Goal: Task Accomplishment & Management: Complete application form

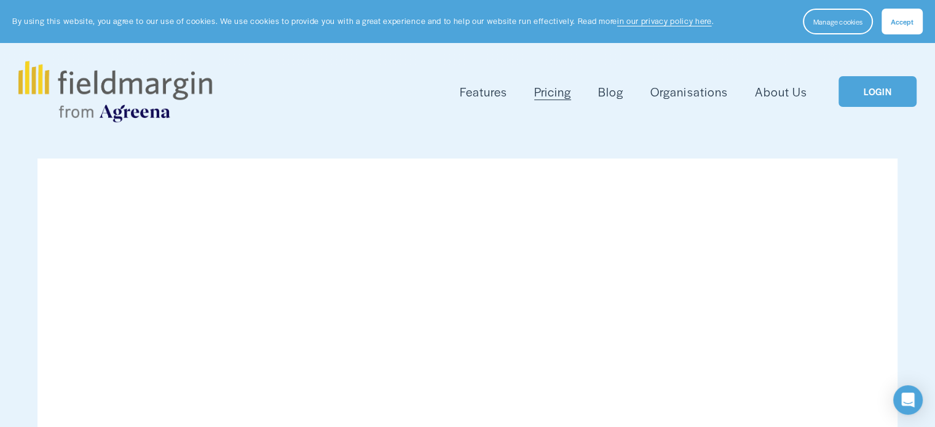
click at [907, 24] on span "Accept" at bounding box center [901, 22] width 23 height 10
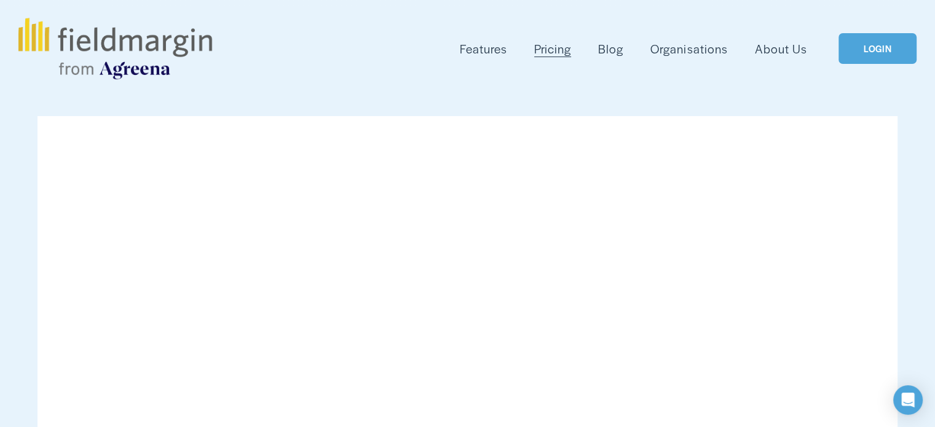
click at [877, 53] on link "LOGIN" at bounding box center [876, 48] width 77 height 31
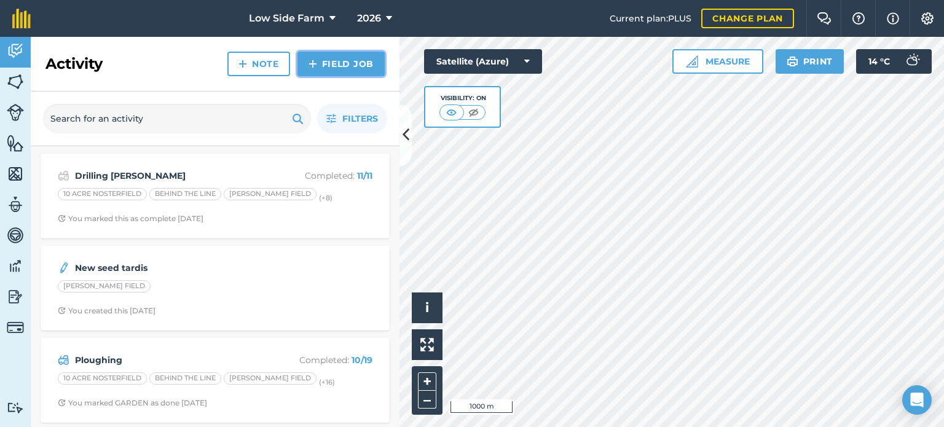
click at [330, 57] on link "Field Job" at bounding box center [340, 64] width 87 height 25
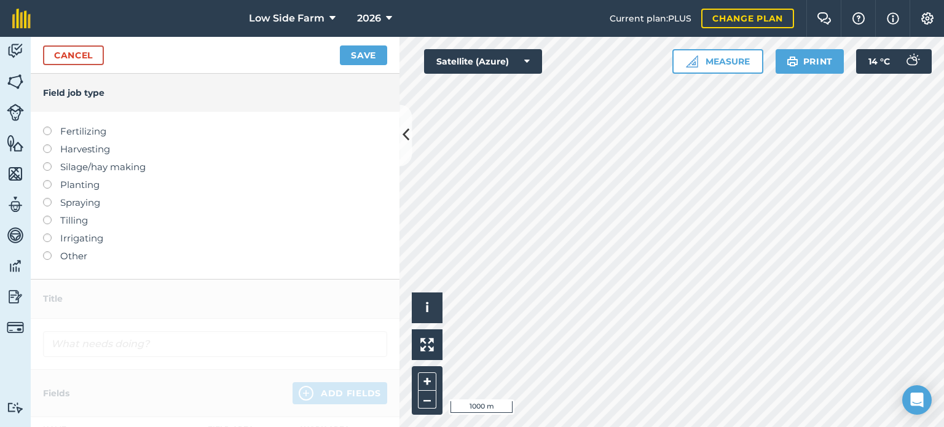
click at [47, 180] on label at bounding box center [51, 180] width 17 height 0
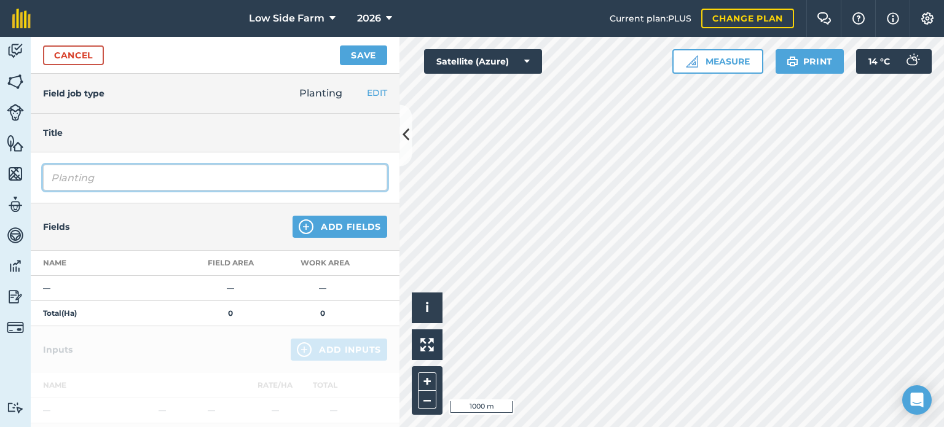
click at [116, 174] on input "Planting" at bounding box center [215, 178] width 344 height 26
type input "P"
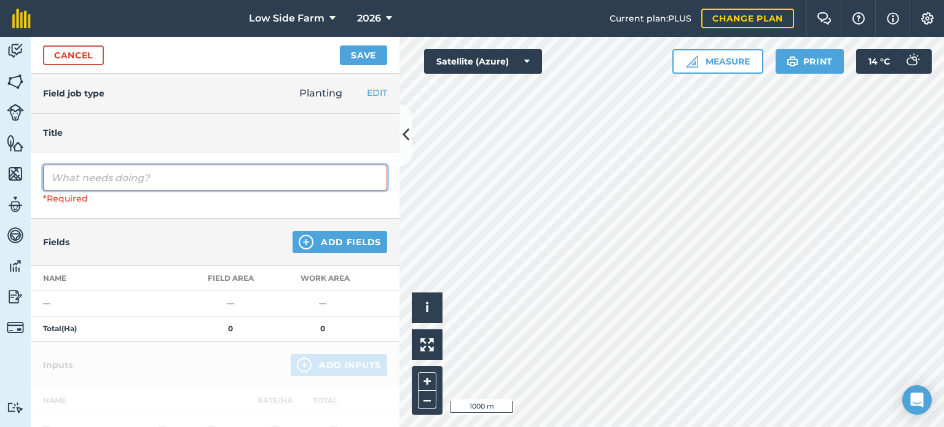
type input "1"
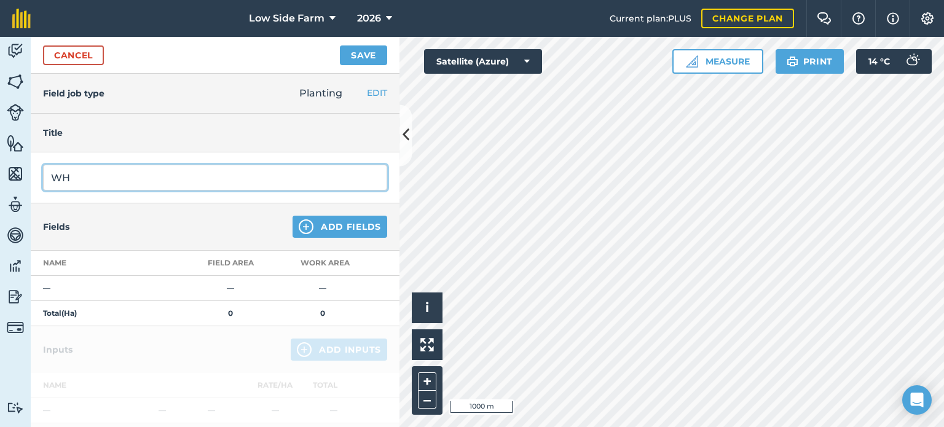
type input "W"
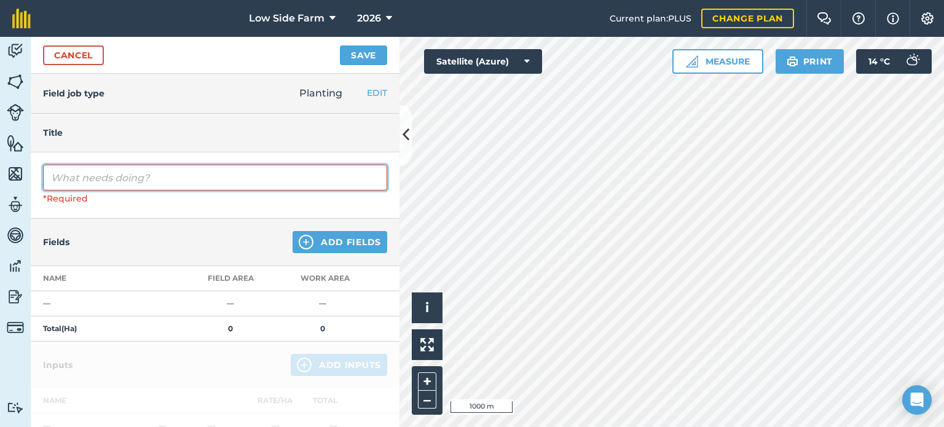
type input "w"
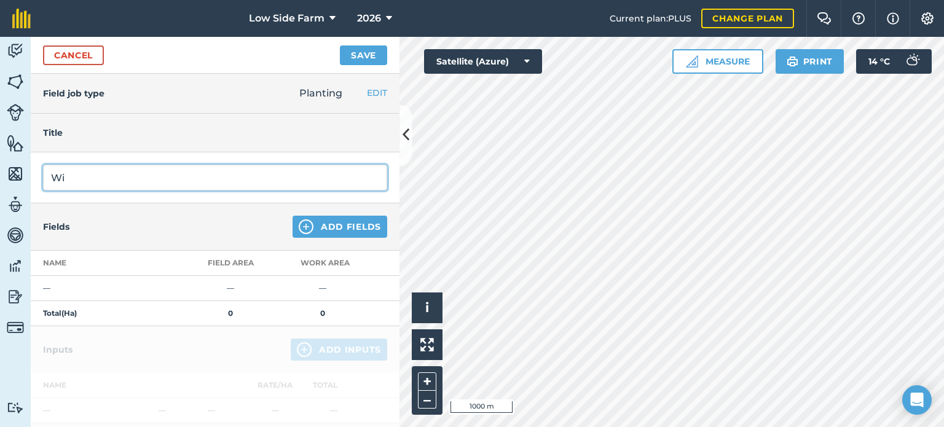
type input "W"
type input "1st winter wheat"
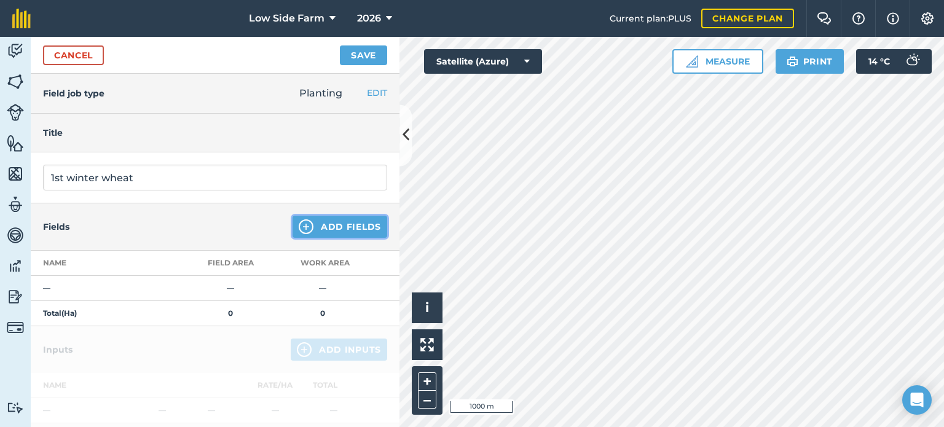
click at [348, 222] on button "Add Fields" at bounding box center [339, 227] width 95 height 22
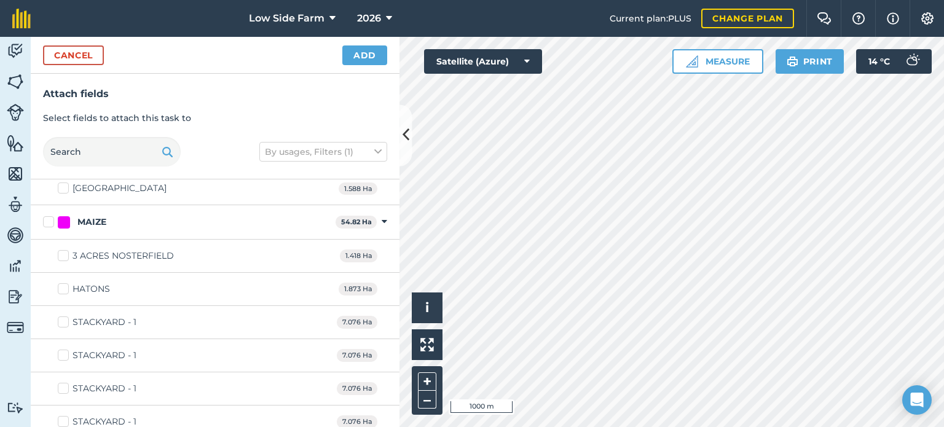
scroll to position [2260, 0]
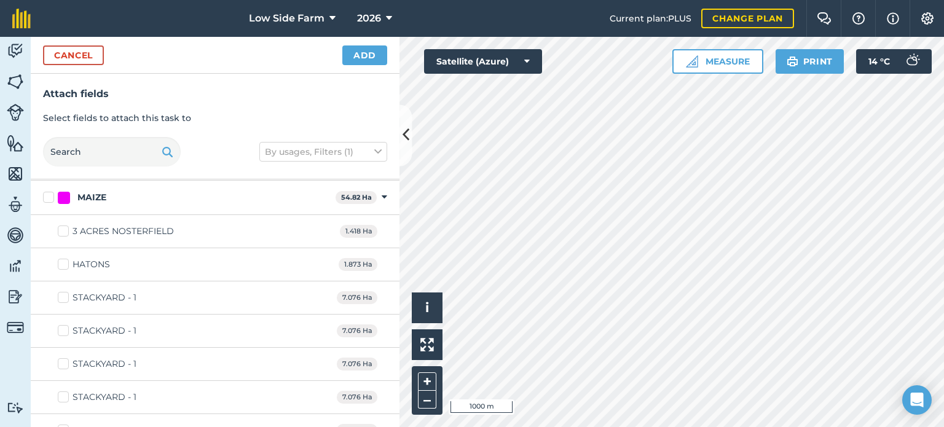
click at [67, 225] on label "3 ACRES NOSTERFIELD" at bounding box center [116, 231] width 116 height 13
click at [66, 225] on input "3 ACRES NOSTERFIELD" at bounding box center [62, 229] width 8 height 8
checkbox input "true"
click at [63, 258] on label "HATONS" at bounding box center [84, 264] width 52 height 13
click at [63, 258] on input "HATONS" at bounding box center [62, 262] width 8 height 8
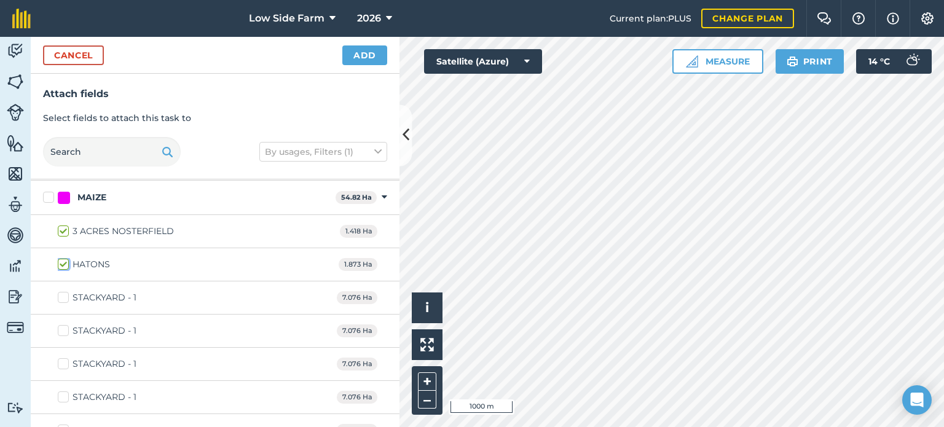
checkbox input "true"
click at [65, 291] on label "STACKYARD - 1" at bounding box center [97, 297] width 79 height 13
click at [65, 291] on input "STACKYARD - 1" at bounding box center [62, 295] width 8 height 8
checkbox input "true"
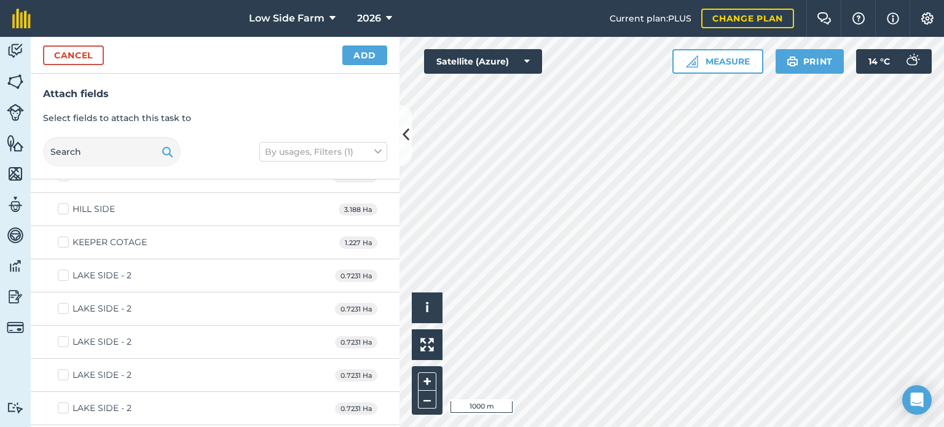
scroll to position [1502, 0]
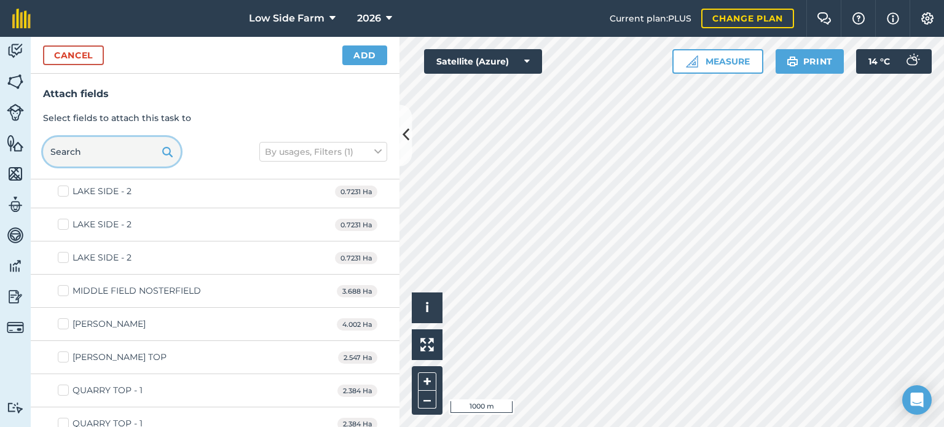
click at [103, 156] on input "text" at bounding box center [112, 151] width 138 height 29
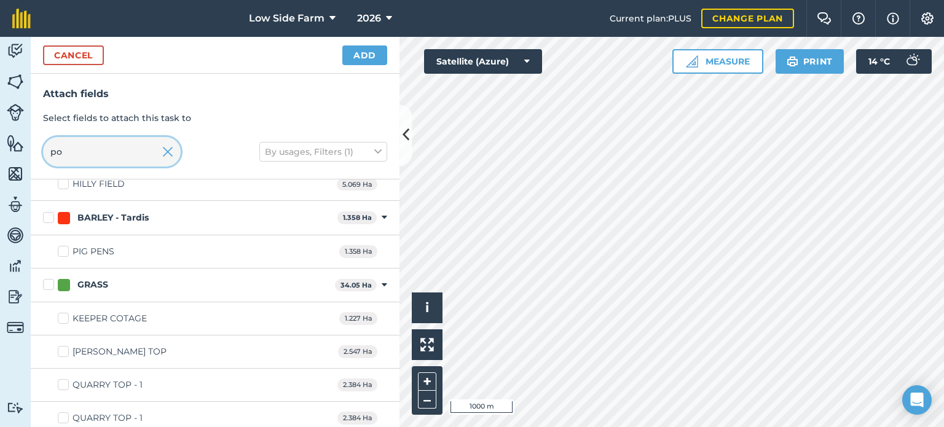
scroll to position [17, 0]
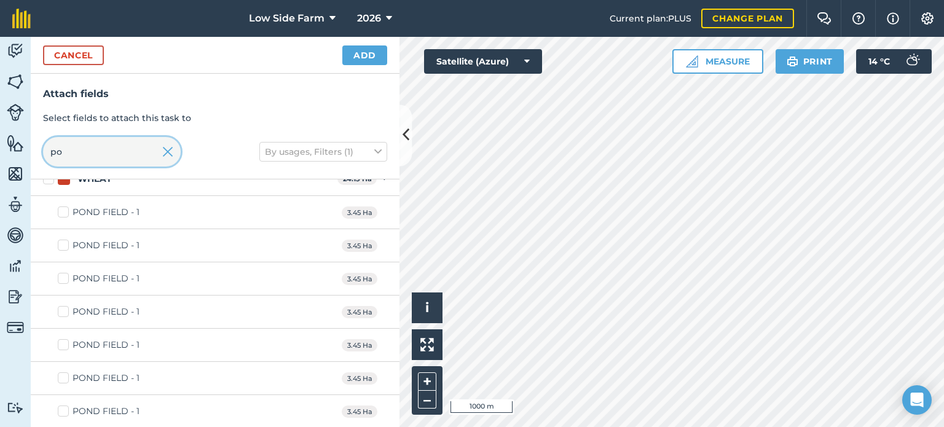
type input "po"
click at [63, 209] on label "POND FIELD - 1" at bounding box center [99, 212] width 82 height 13
click at [63, 209] on input "POND FIELD - 1" at bounding box center [62, 210] width 8 height 8
checkbox input "true"
click at [374, 52] on button "Add" at bounding box center [364, 55] width 45 height 20
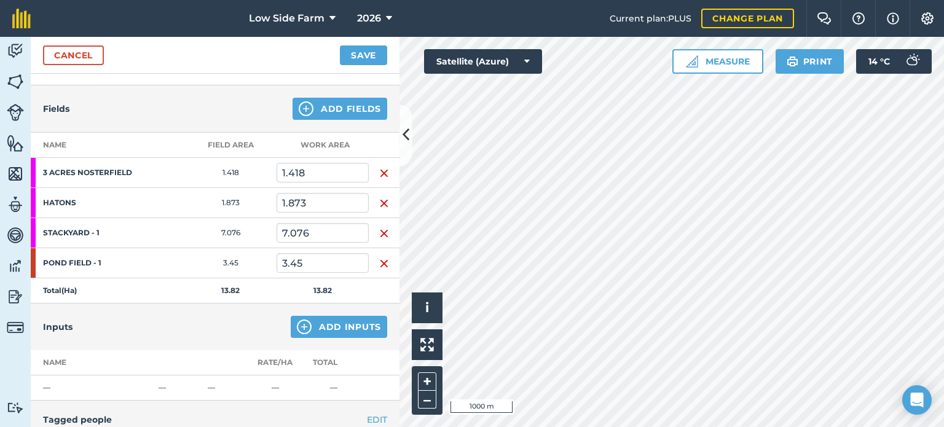
scroll to position [127, 0]
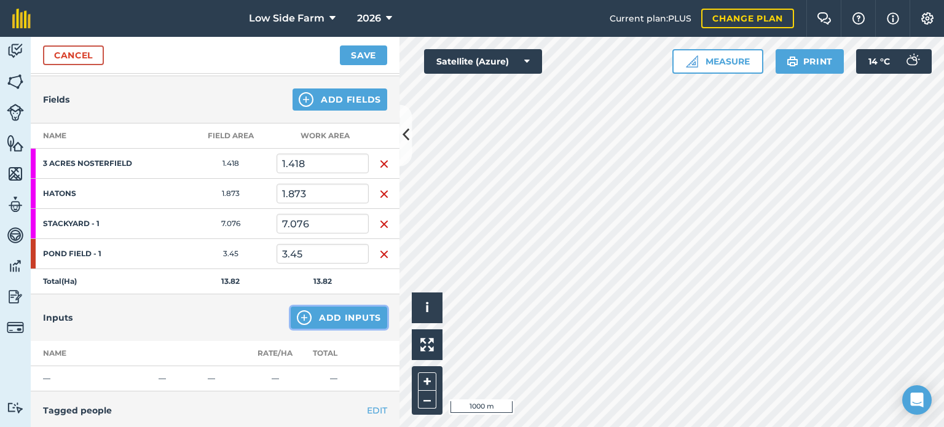
click at [344, 318] on button "Add Inputs" at bounding box center [339, 318] width 96 height 22
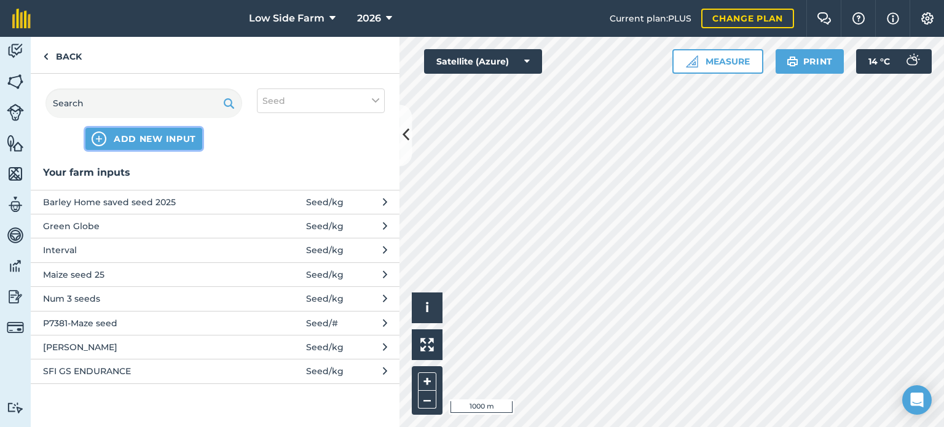
click at [122, 138] on span "ADD NEW INPUT" at bounding box center [155, 139] width 82 height 12
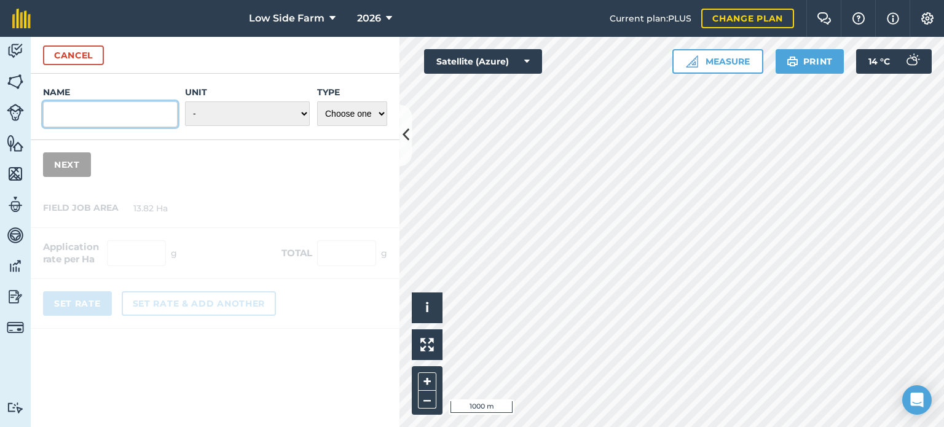
click at [96, 116] on input "Name" at bounding box center [110, 114] width 135 height 26
type input "25 1ST Winter wheat"
click at [282, 117] on select "- Grams/g Kilograms/kg Metric tonnes/t Millilitres/ml Litres/L Ounces/oz Pounds…" at bounding box center [247, 113] width 125 height 25
select select "KILOGRAMS"
click at [186, 101] on select "- Grams/g Kilograms/kg Metric tonnes/t Millilitres/ml Litres/L Ounces/oz Pounds…" at bounding box center [247, 113] width 125 height 25
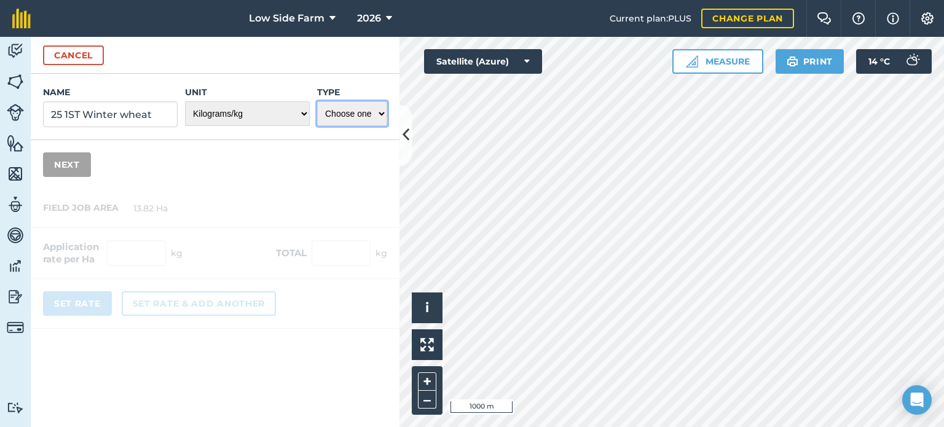
click at [358, 122] on select "Choose one Fertilizer Seed Spray Fuel Other" at bounding box center [352, 113] width 70 height 25
select select "SEED"
click at [317, 101] on select "Choose one Fertilizer Seed Spray Fuel Other" at bounding box center [352, 113] width 70 height 25
click at [82, 157] on button "Next" at bounding box center [67, 164] width 48 height 25
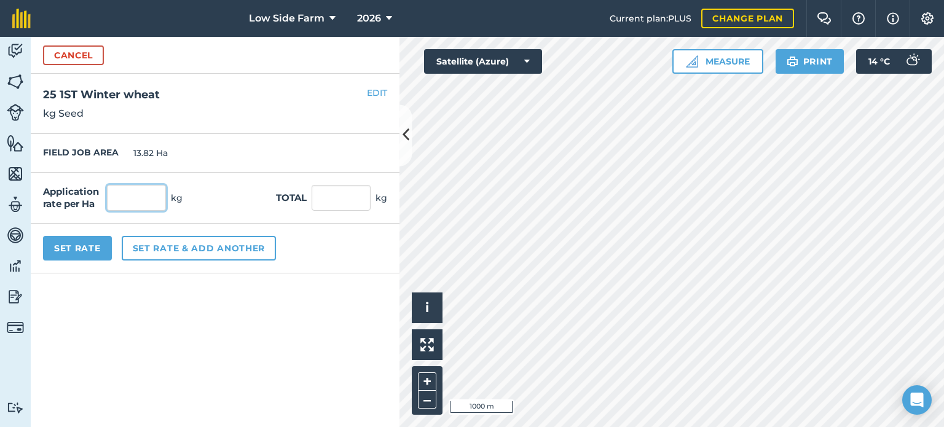
click at [142, 203] on input "text" at bounding box center [136, 198] width 59 height 26
type input "220"
type input "3,040.4"
click at [87, 248] on button "Set Rate" at bounding box center [77, 248] width 69 height 25
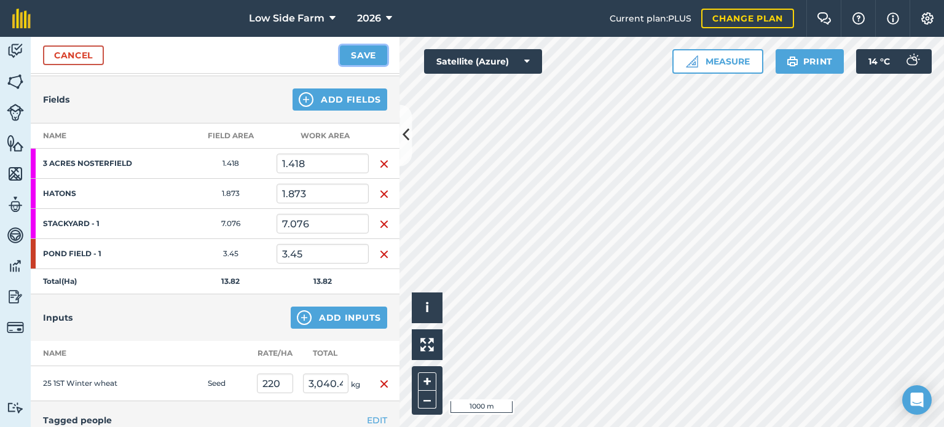
click at [366, 56] on button "Save" at bounding box center [363, 55] width 47 height 20
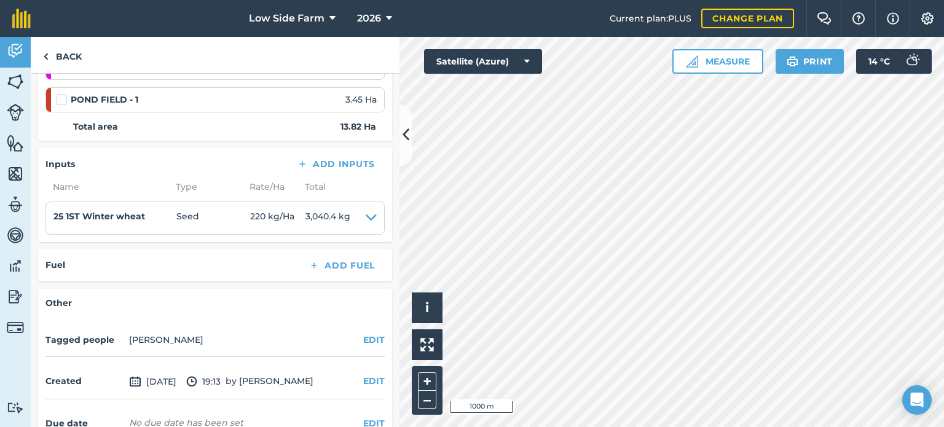
scroll to position [285, 0]
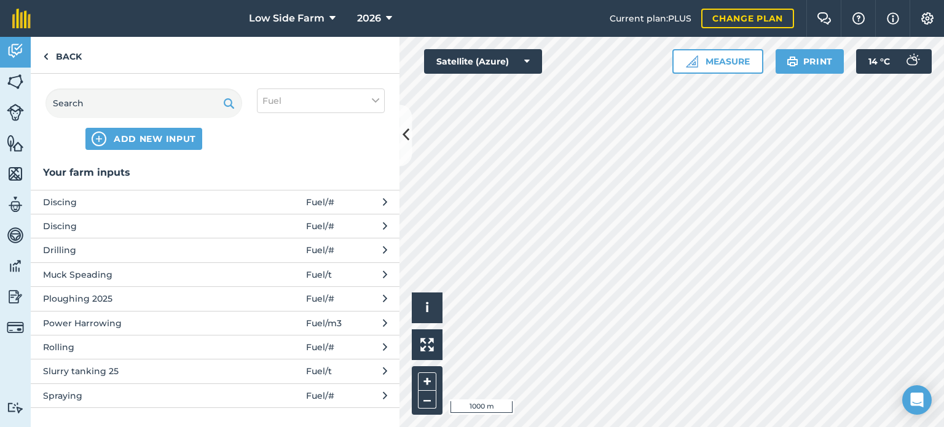
click at [101, 248] on span "Drilling" at bounding box center [143, 250] width 201 height 14
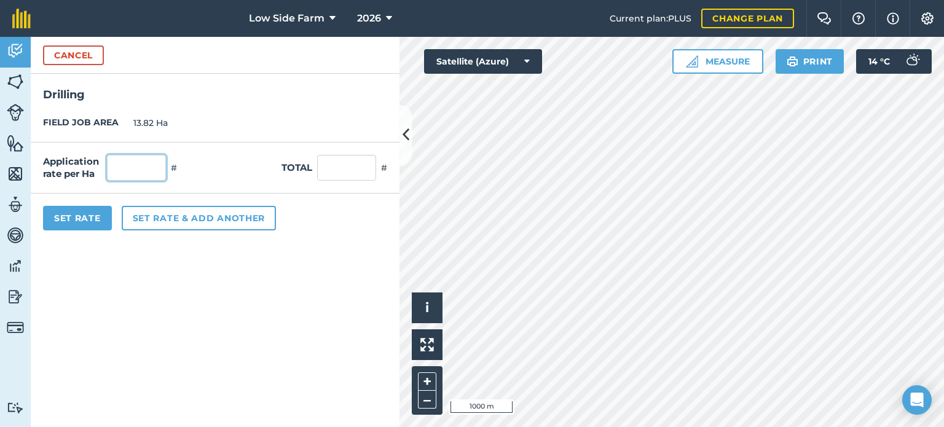
click at [145, 157] on input "text" at bounding box center [136, 168] width 59 height 26
type input "1"
type input "13.82"
click at [93, 213] on button "Set Rate" at bounding box center [77, 218] width 69 height 25
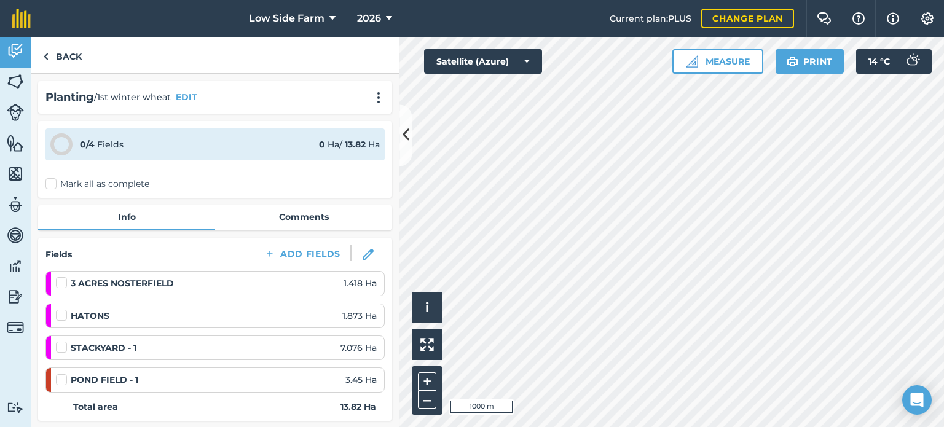
click at [283, 279] on div "3 ACRES NOSTERFIELD 1.418 Ha" at bounding box center [216, 283] width 321 height 14
click at [329, 291] on div "3 ACRES NOSTERFIELD 1.418 Ha" at bounding box center [216, 283] width 321 height 23
click at [283, 280] on div "3 ACRES NOSTERFIELD 1.418 Ha" at bounding box center [216, 283] width 321 height 14
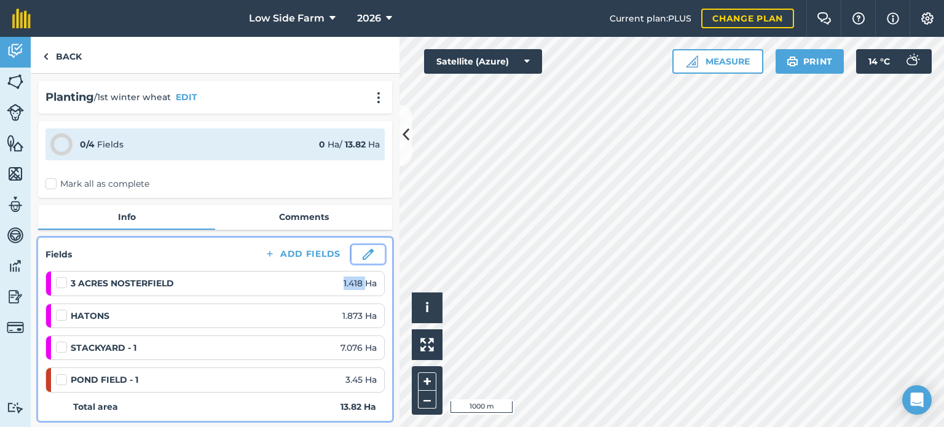
click at [363, 252] on img at bounding box center [368, 254] width 11 height 11
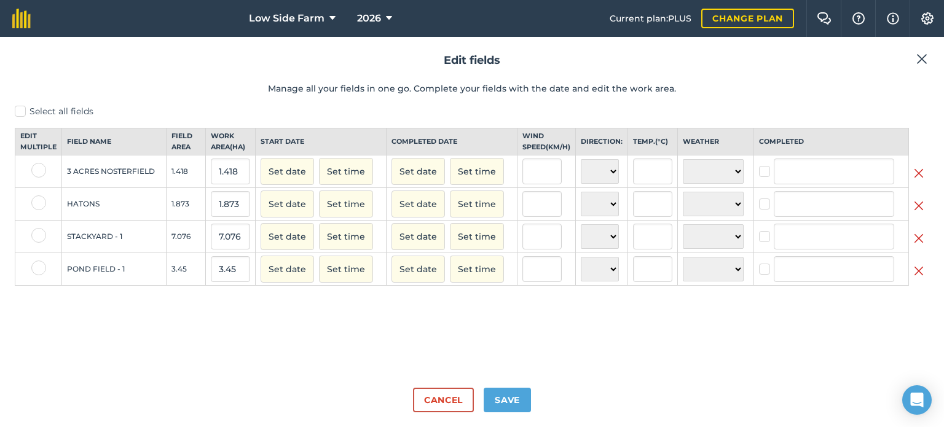
click at [33, 178] on label at bounding box center [38, 170] width 15 height 15
click at [33, 171] on input "checkbox" at bounding box center [35, 167] width 8 height 8
checkbox input "true"
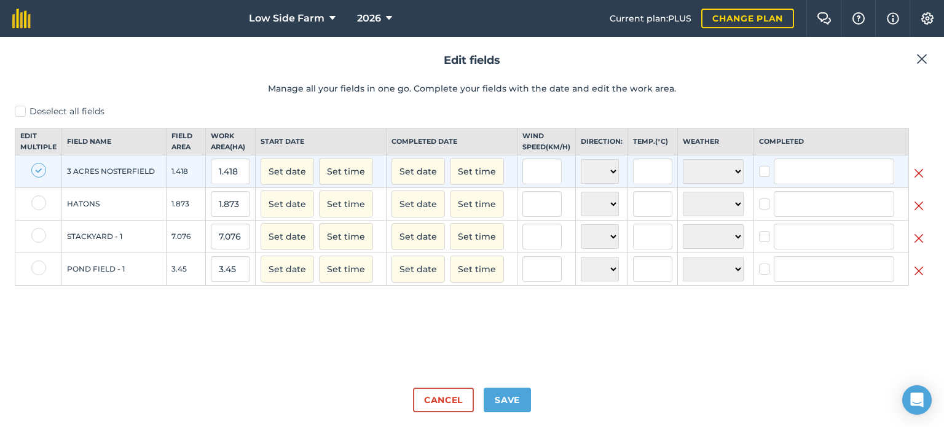
click at [915, 179] on img at bounding box center [919, 173] width 10 height 15
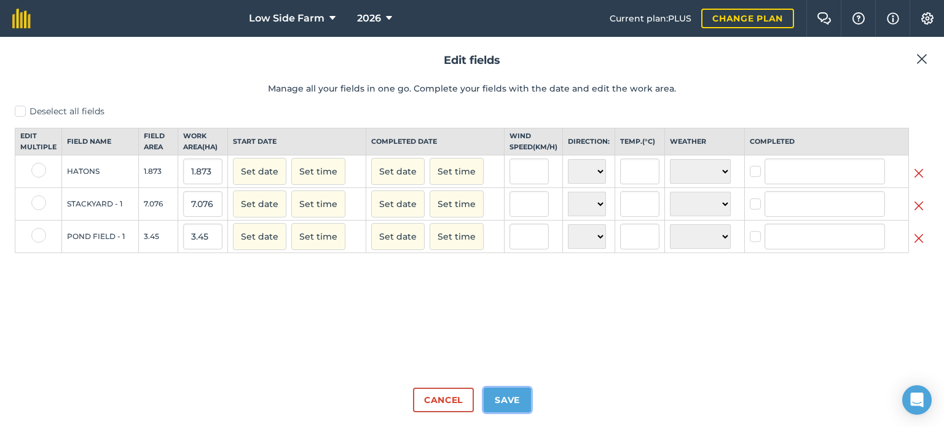
click at [519, 400] on button "Save" at bounding box center [507, 400] width 47 height 25
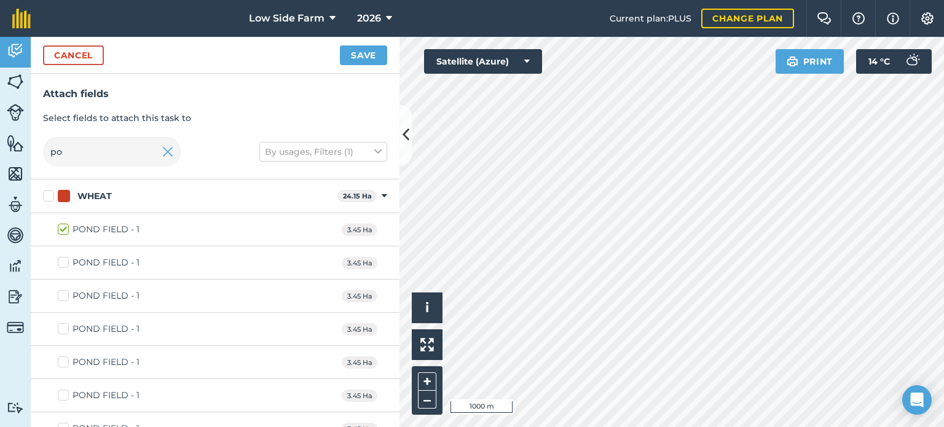
scroll to position [17, 0]
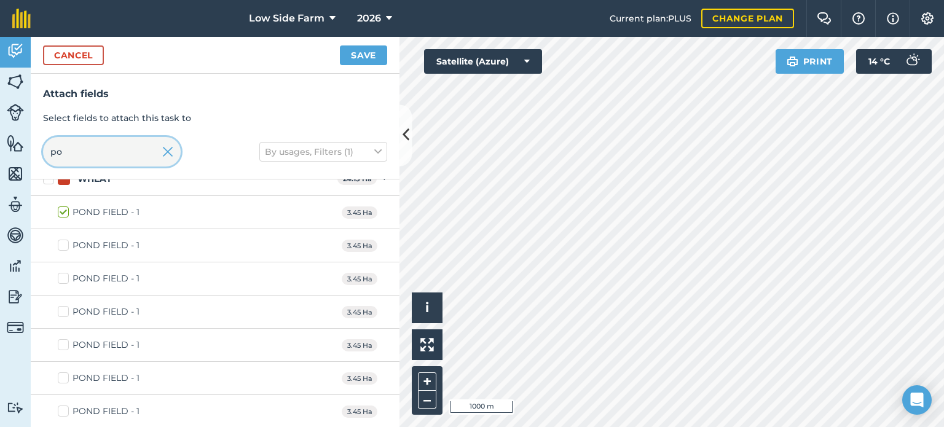
click at [70, 156] on input "po" at bounding box center [112, 151] width 138 height 29
type input "p"
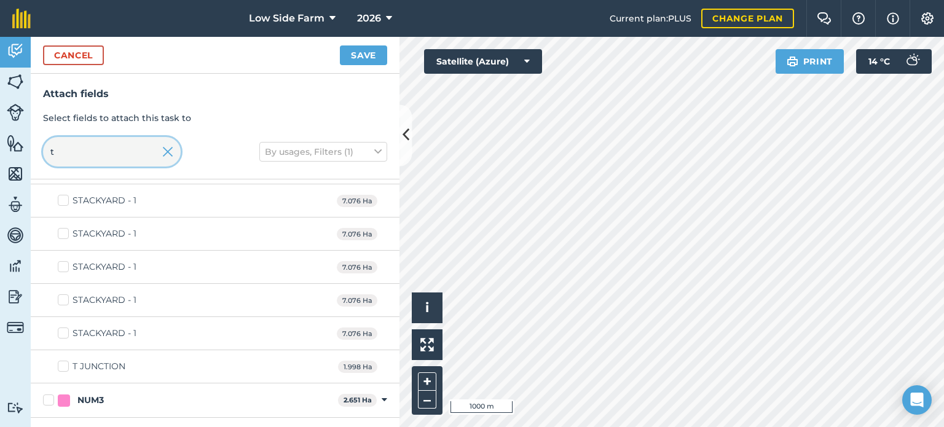
scroll to position [1733, 0]
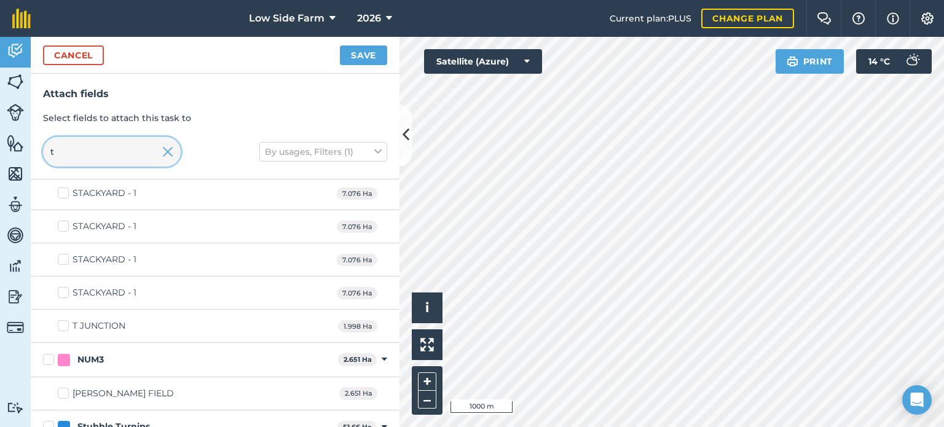
type input "t"
click at [67, 320] on label "T JUNCTION" at bounding box center [92, 325] width 68 height 13
click at [66, 320] on input "T JUNCTION" at bounding box center [62, 323] width 8 height 8
checkbox input "true"
click at [383, 53] on button "Save" at bounding box center [363, 55] width 47 height 20
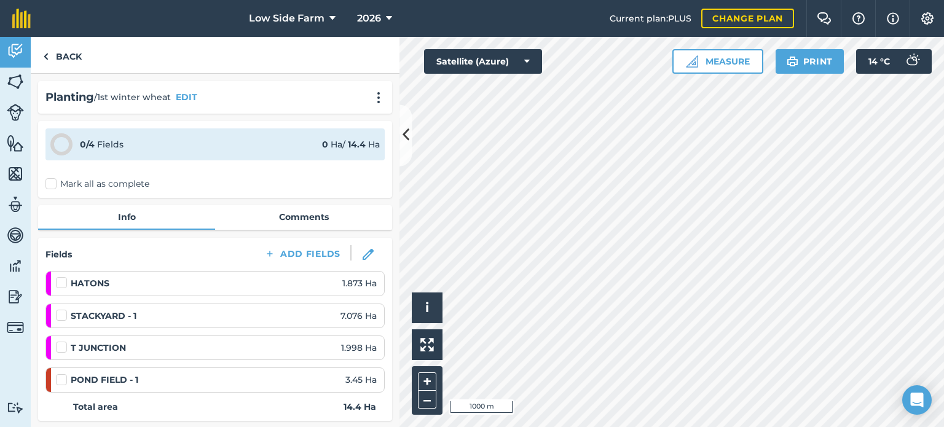
click at [59, 374] on label at bounding box center [63, 374] width 15 height 0
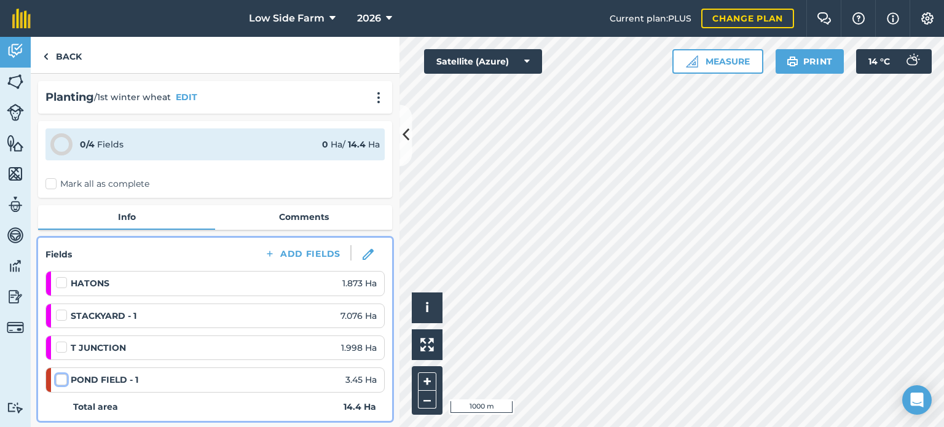
click at [59, 375] on input "checkbox" at bounding box center [60, 378] width 8 height 8
checkbox input "false"
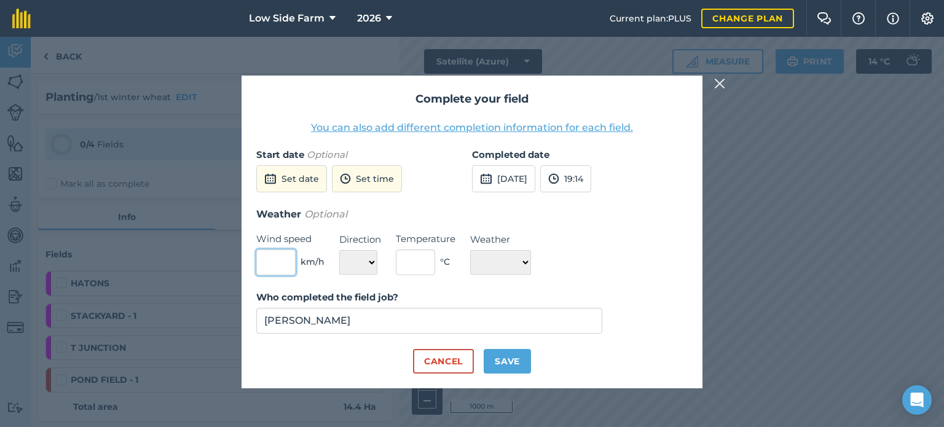
click at [280, 259] on input "text" at bounding box center [275, 262] width 39 height 26
type input "3"
click at [356, 259] on select "N NE E SE S SW W NW" at bounding box center [358, 262] width 38 height 25
select select "W"
click at [339, 250] on select "N NE E SE S SW W NW" at bounding box center [358, 262] width 38 height 25
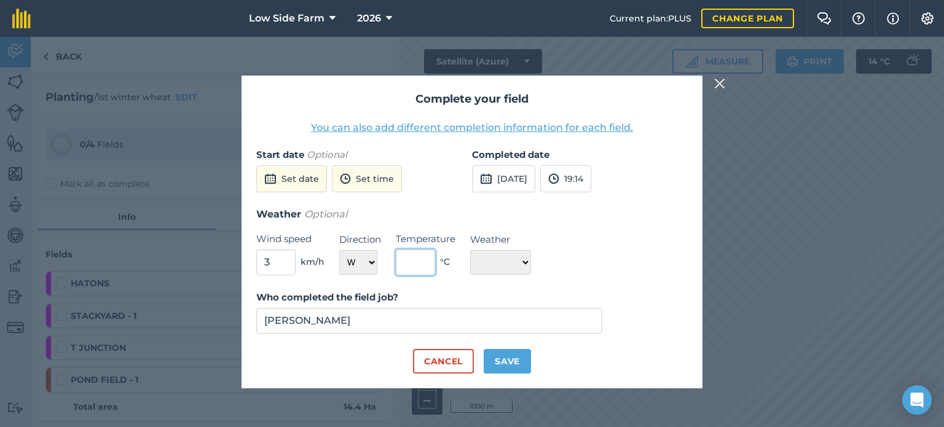
click at [430, 257] on input "text" at bounding box center [415, 262] width 39 height 26
type input "15"
click at [510, 257] on select "☀️ Sunny 🌧 Rainy ⛅️ Cloudy 🌨 Snow ❄️ Icy" at bounding box center [500, 262] width 61 height 25
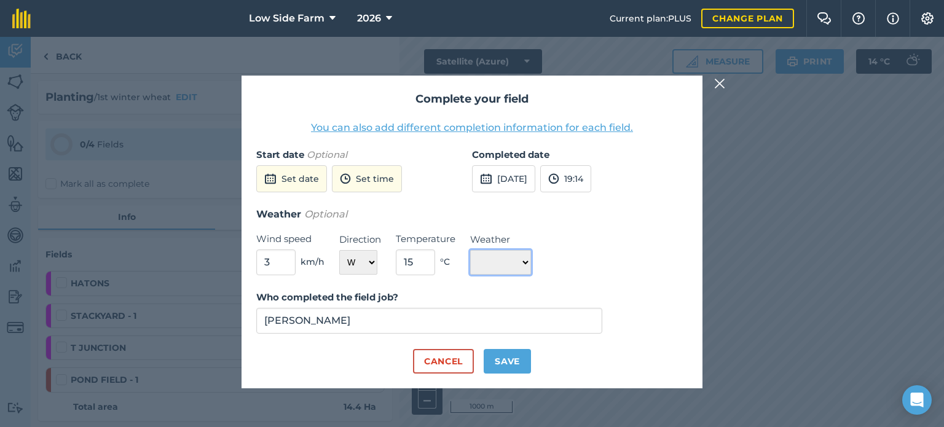
select select "Sunny"
click at [470, 250] on select "☀️ Sunny 🌧 Rainy ⛅️ Cloudy 🌨 Snow ❄️ Icy" at bounding box center [500, 262] width 61 height 25
click at [526, 171] on button "30th Sep 2025" at bounding box center [503, 178] width 63 height 27
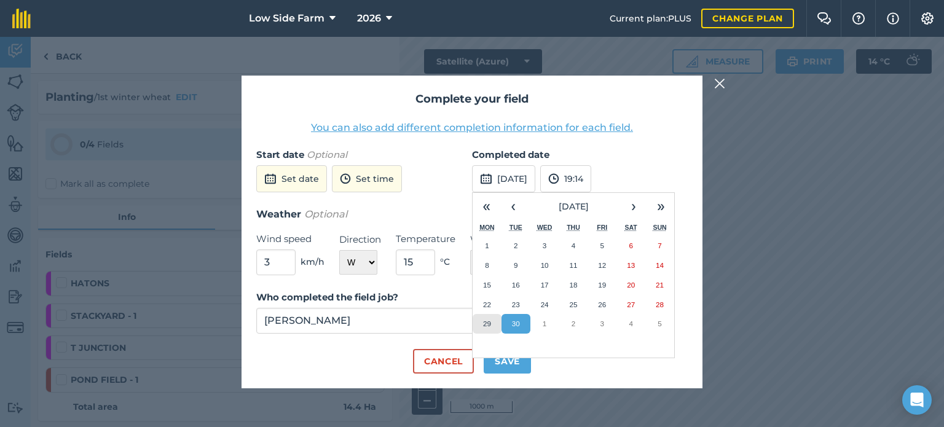
click at [484, 318] on button "29" at bounding box center [486, 324] width 29 height 20
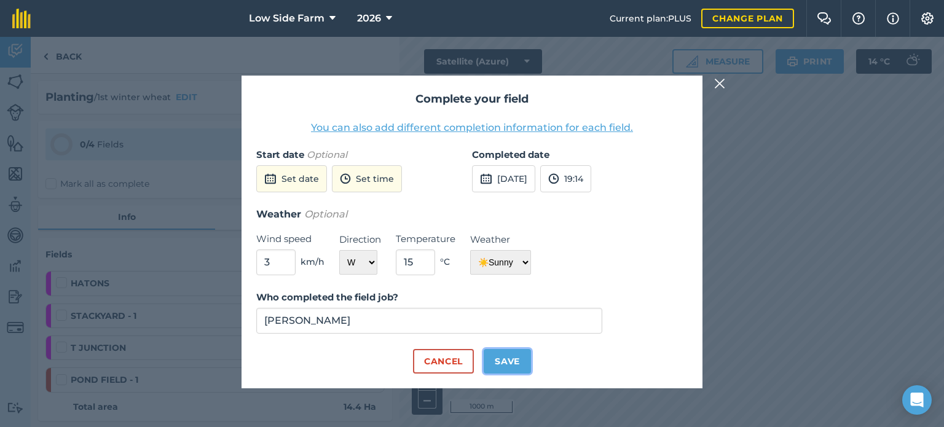
click at [504, 363] on button "Save" at bounding box center [507, 361] width 47 height 25
checkbox input "true"
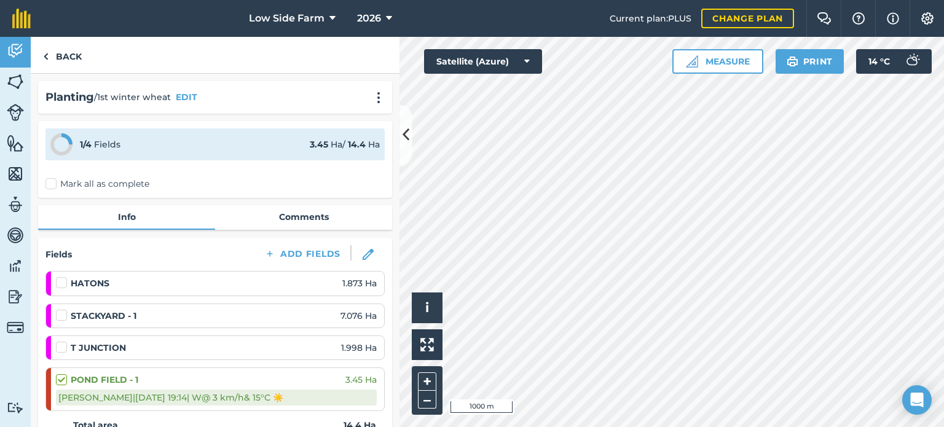
click at [59, 309] on label at bounding box center [63, 309] width 15 height 0
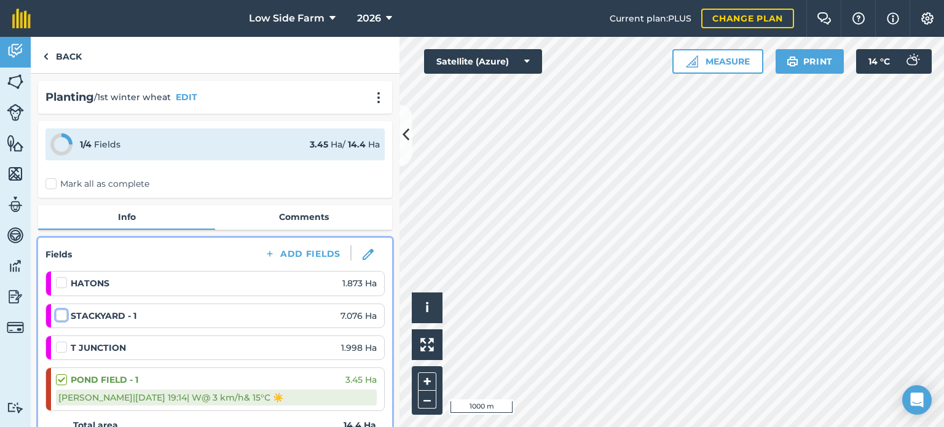
click at [59, 314] on input "checkbox" at bounding box center [60, 313] width 8 height 8
checkbox input "false"
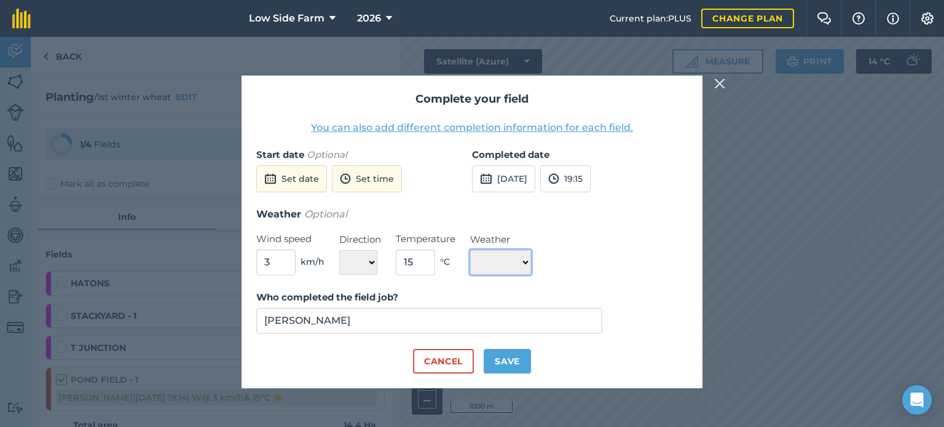
click at [504, 256] on select "☀️ Sunny 🌧 Rainy ⛅️ Cloudy 🌨 Snow ❄️ Icy" at bounding box center [500, 262] width 61 height 25
select select "Cloudy"
click at [470, 250] on select "☀️ Sunny 🌧 Rainy ⛅️ Cloudy 🌨 Snow ❄️ Icy" at bounding box center [500, 262] width 61 height 25
click at [509, 359] on button "Save" at bounding box center [507, 361] width 47 height 25
checkbox input "true"
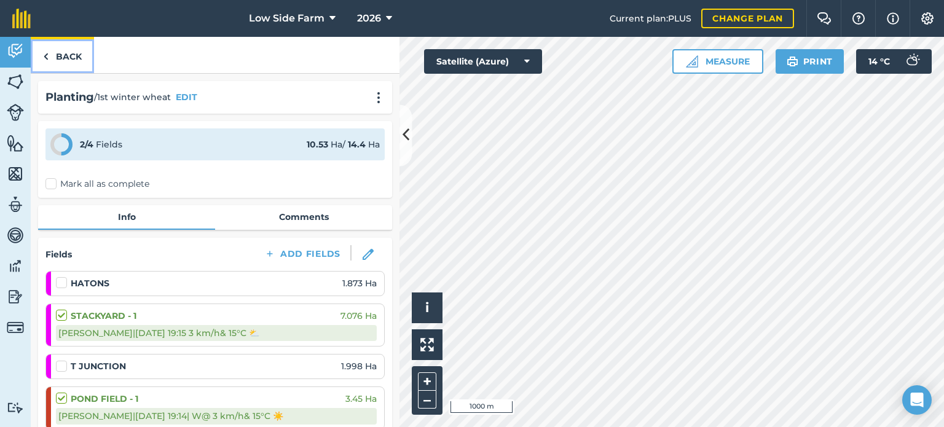
click at [66, 53] on link "Back" at bounding box center [62, 55] width 63 height 36
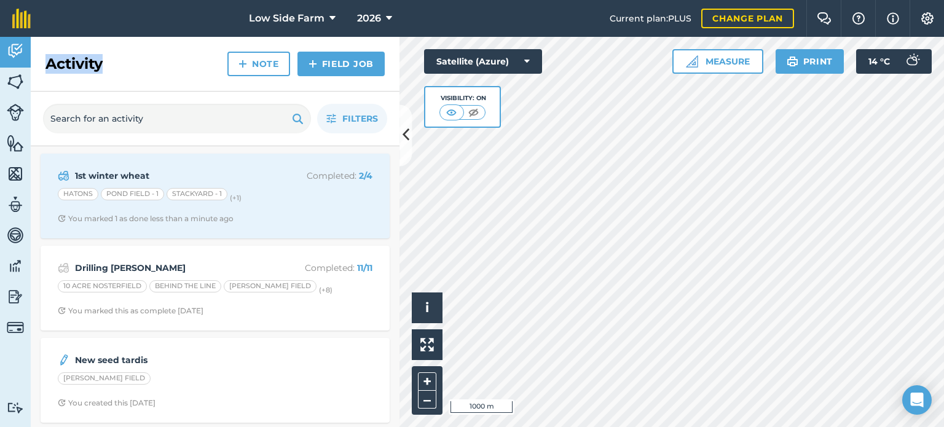
click at [66, 53] on div "Activity Note Field Job" at bounding box center [215, 64] width 369 height 55
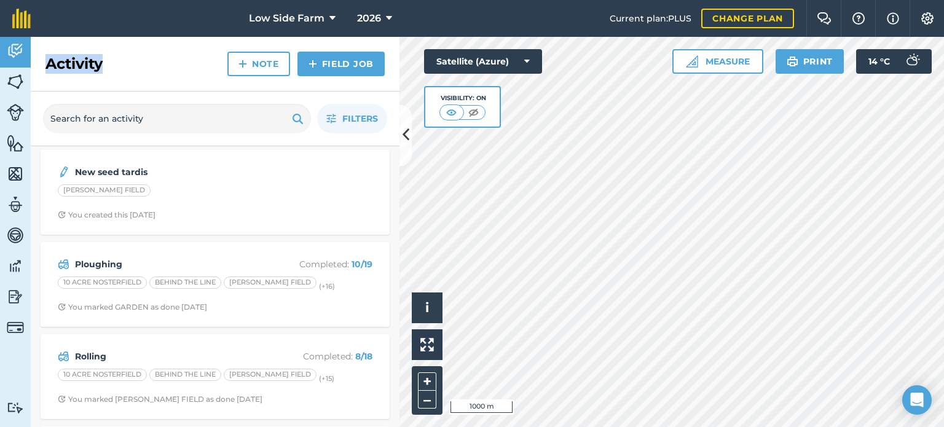
scroll to position [221, 0]
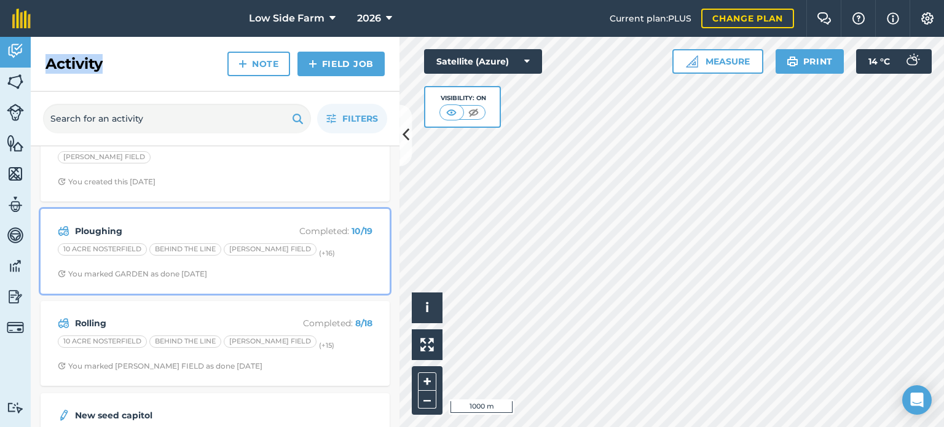
click at [227, 259] on div "Ploughing Completed : 10 / 19 10 ACRE NOSTERFIELD BEHIND THE LINE BEN SMITH FIE…" at bounding box center [215, 251] width 334 height 70
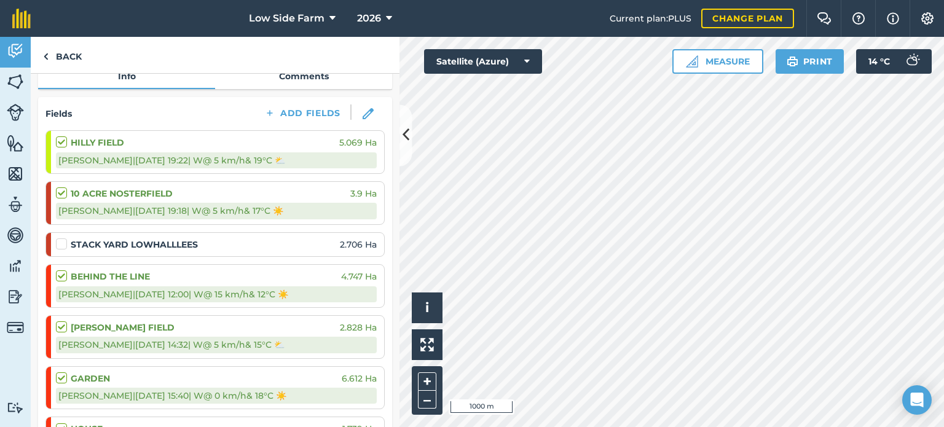
scroll to position [147, 0]
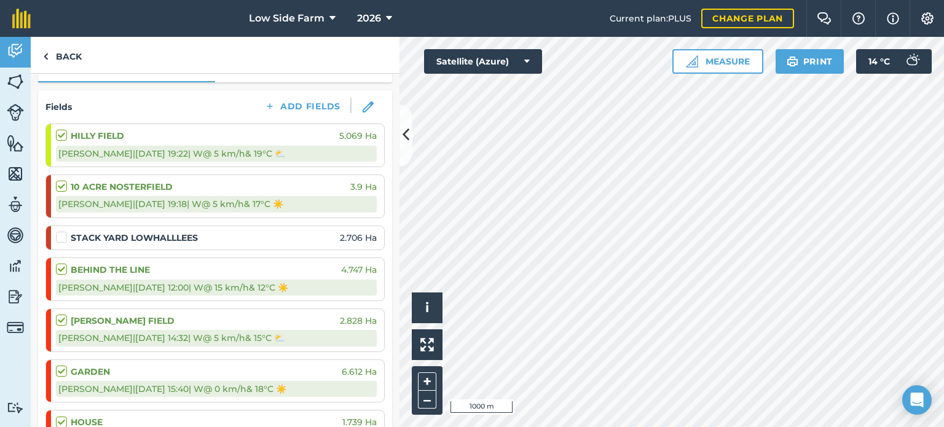
click at [61, 231] on label at bounding box center [63, 231] width 15 height 0
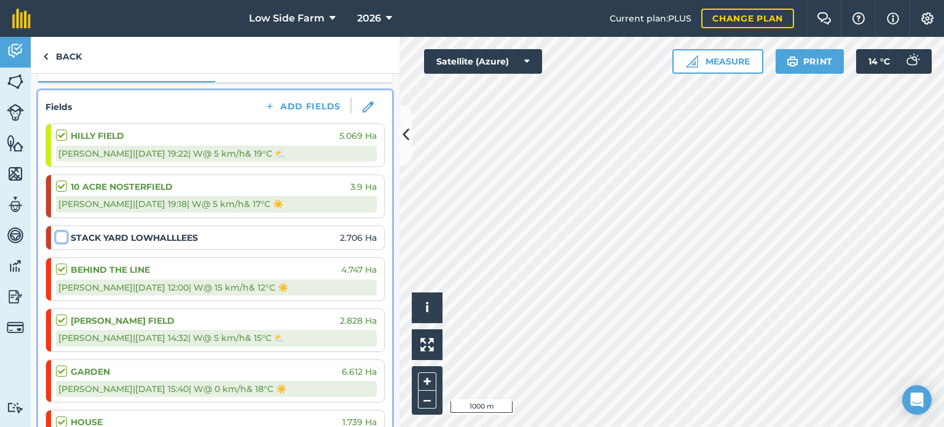
click at [61, 235] on input "checkbox" at bounding box center [60, 235] width 8 height 8
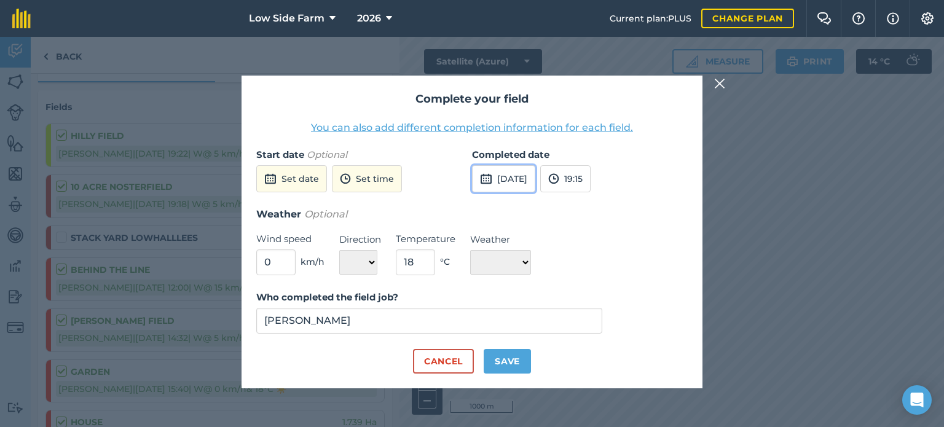
click at [531, 180] on button "30th Sep 2025" at bounding box center [503, 178] width 63 height 27
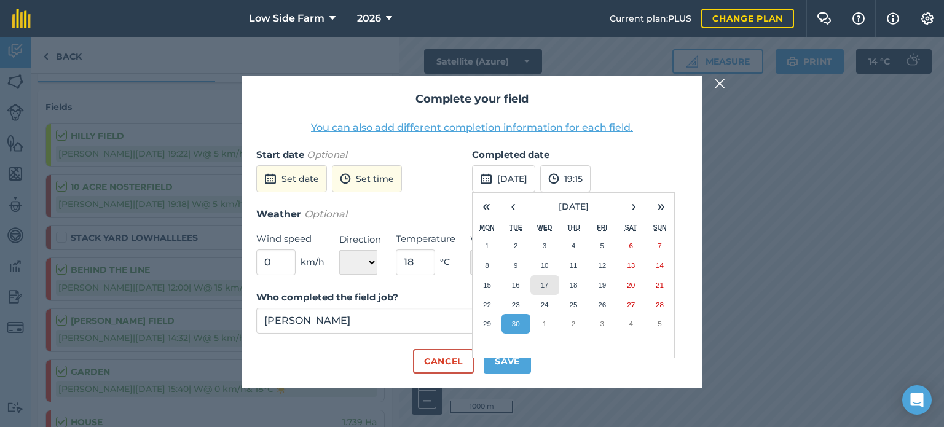
click at [557, 282] on button "17" at bounding box center [544, 285] width 29 height 20
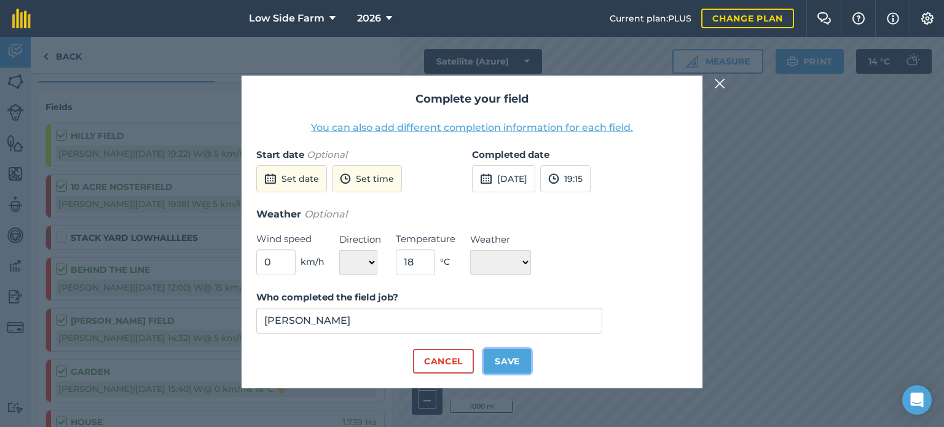
click at [506, 360] on button "Save" at bounding box center [507, 361] width 47 height 25
checkbox input "true"
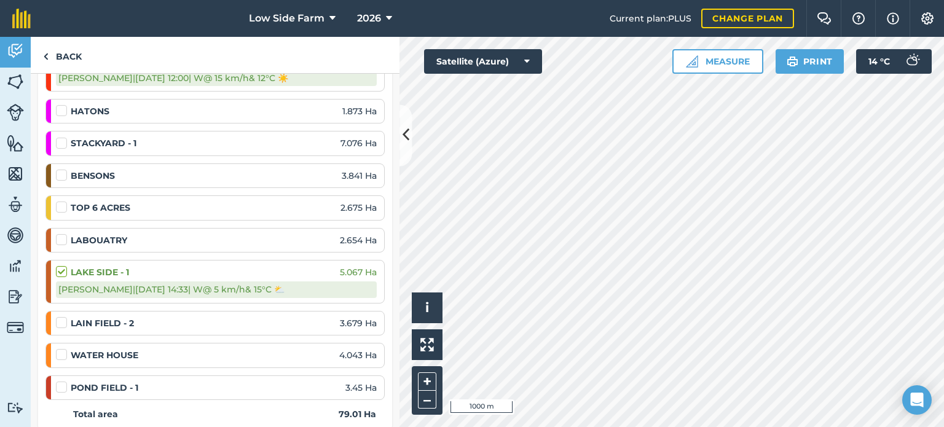
scroll to position [688, 0]
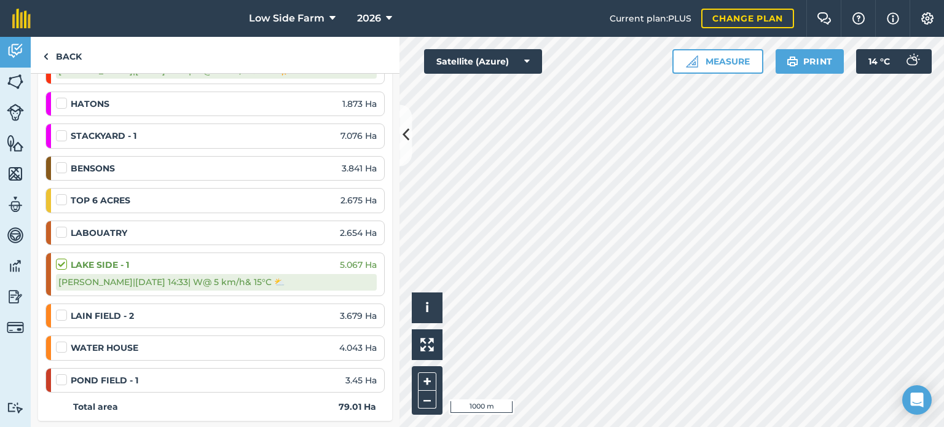
click at [59, 130] on label at bounding box center [63, 130] width 15 height 0
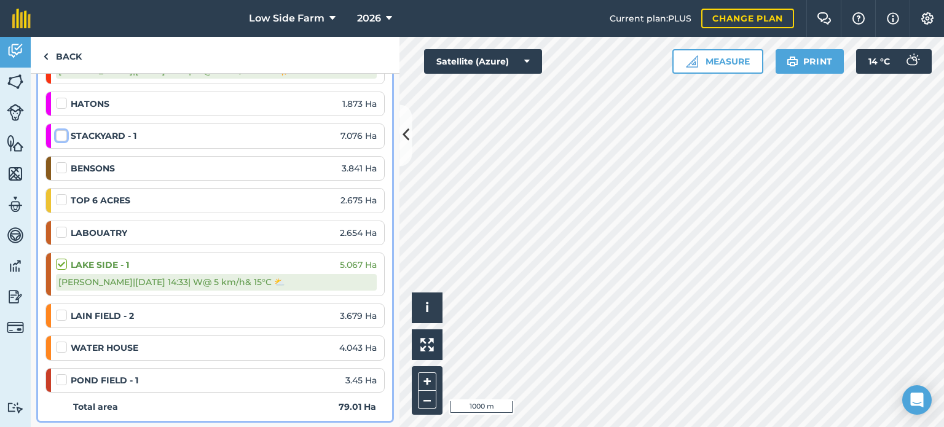
click at [59, 133] on input "checkbox" at bounding box center [60, 134] width 8 height 8
checkbox input "false"
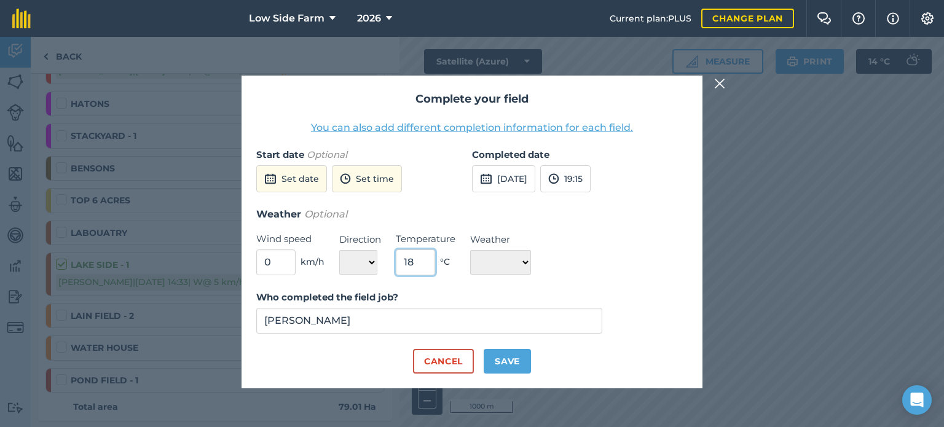
click at [418, 260] on input "18" at bounding box center [415, 262] width 39 height 26
type input "15"
click at [516, 257] on select "☀️ Sunny 🌧 Rainy ⛅️ Cloudy 🌨 Snow ❄️ Icy" at bounding box center [500, 262] width 61 height 25
select select "Cloudy"
click at [470, 250] on select "☀️ Sunny 🌧 Rainy ⛅️ Cloudy 🌨 Snow ❄️ Icy" at bounding box center [500, 262] width 61 height 25
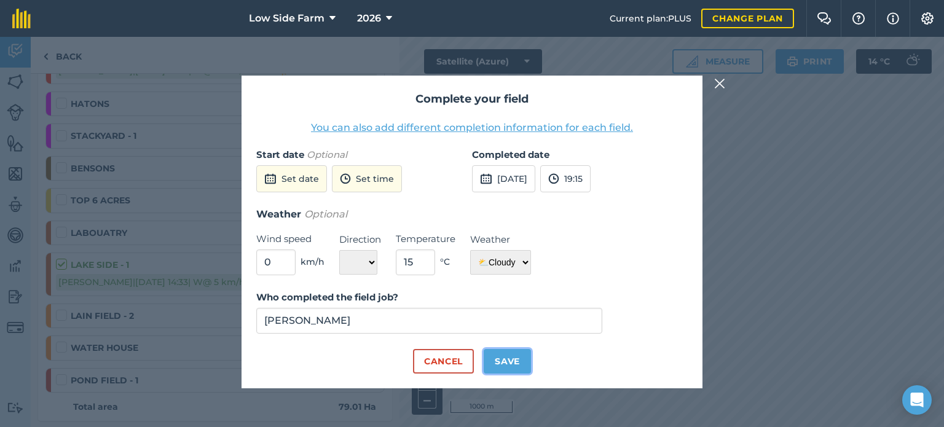
click at [512, 361] on button "Save" at bounding box center [507, 361] width 47 height 25
checkbox input "true"
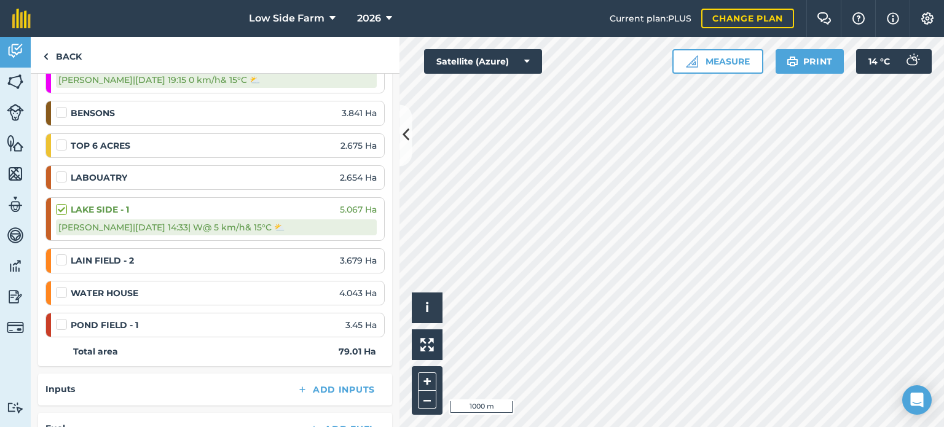
scroll to position [786, 0]
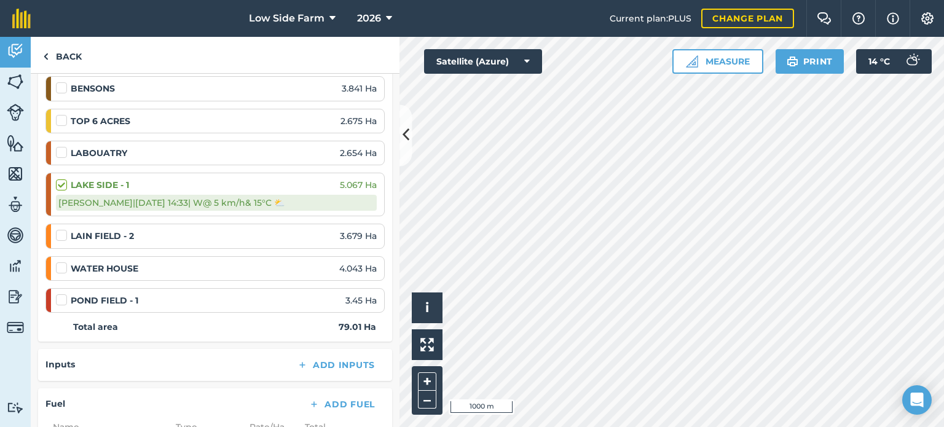
click at [61, 294] on label at bounding box center [63, 294] width 15 height 0
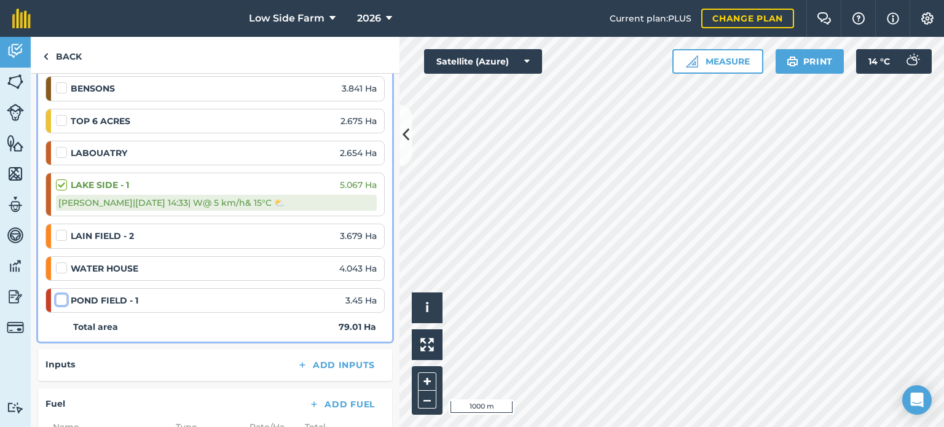
click at [61, 294] on input "checkbox" at bounding box center [60, 298] width 8 height 8
checkbox input "false"
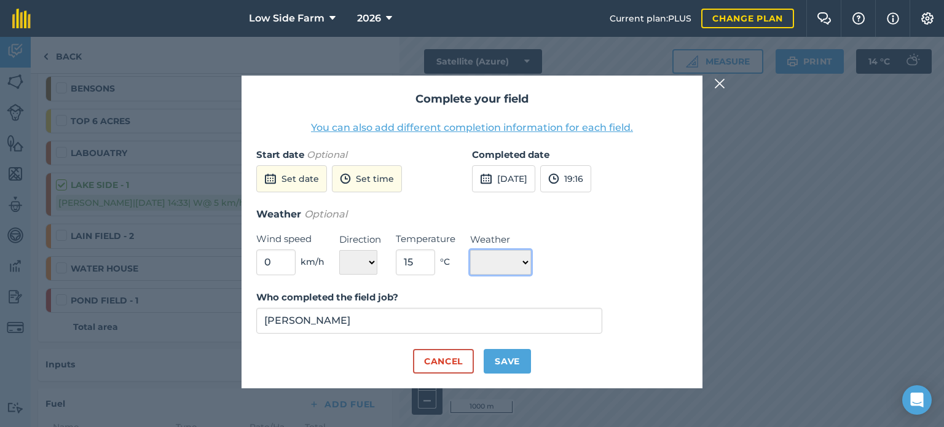
click at [498, 255] on select "☀️ Sunny 🌧 Rainy ⛅️ Cloudy 🌨 Snow ❄️ Icy" at bounding box center [500, 262] width 61 height 25
select select "Sunny"
click at [470, 250] on select "☀️ Sunny 🌧 Rainy ⛅️ Cloudy 🌨 Snow ❄️ Icy" at bounding box center [500, 262] width 61 height 25
click at [506, 361] on button "Save" at bounding box center [507, 361] width 47 height 25
checkbox input "true"
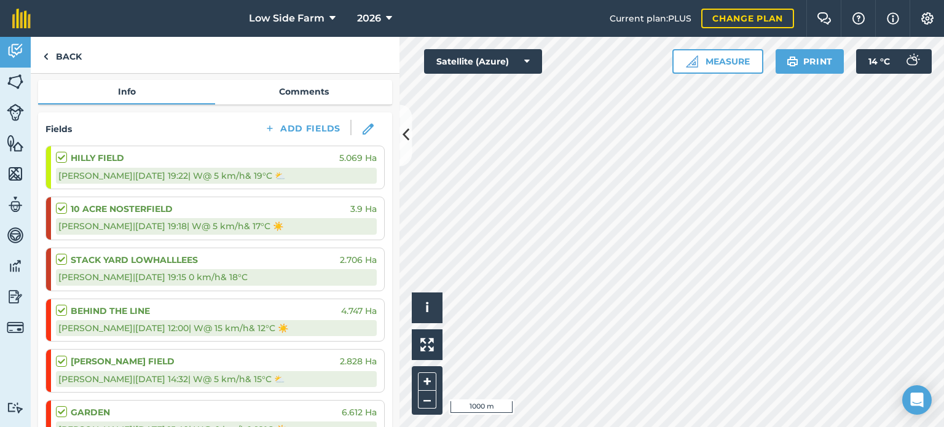
scroll to position [0, 0]
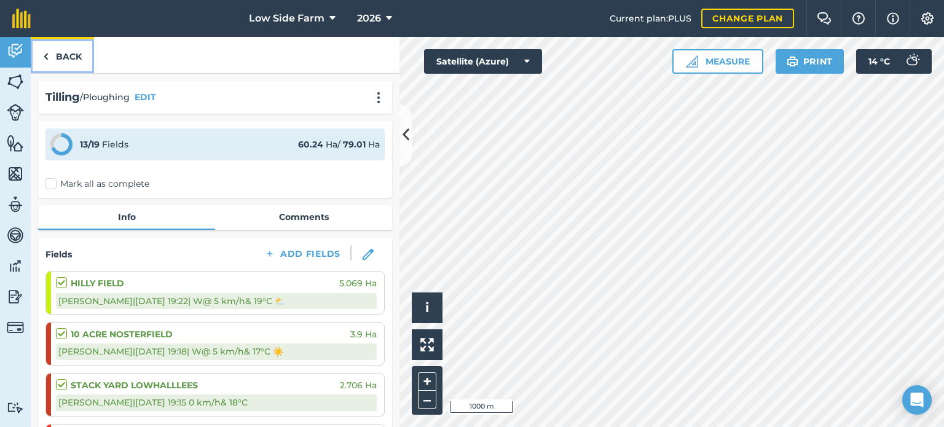
click at [70, 55] on link "Back" at bounding box center [62, 55] width 63 height 36
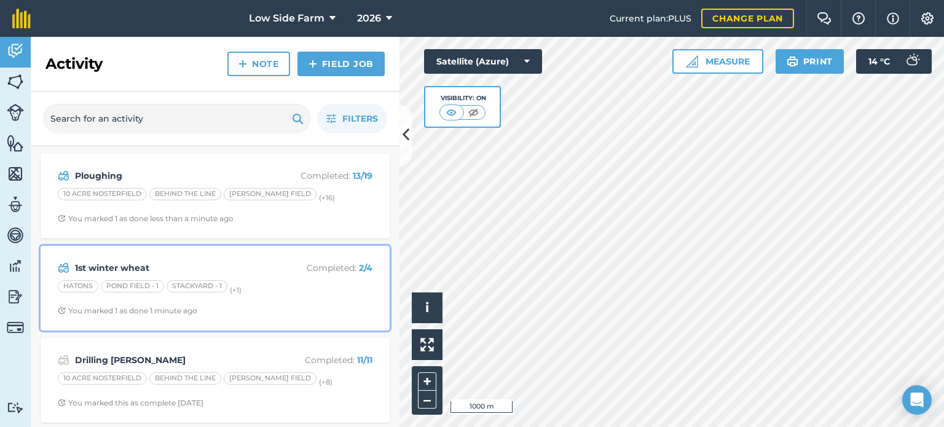
click at [256, 288] on div "HATONS POND FIELD - 1 STACKYARD - 1 (+ 1 )" at bounding box center [215, 288] width 315 height 16
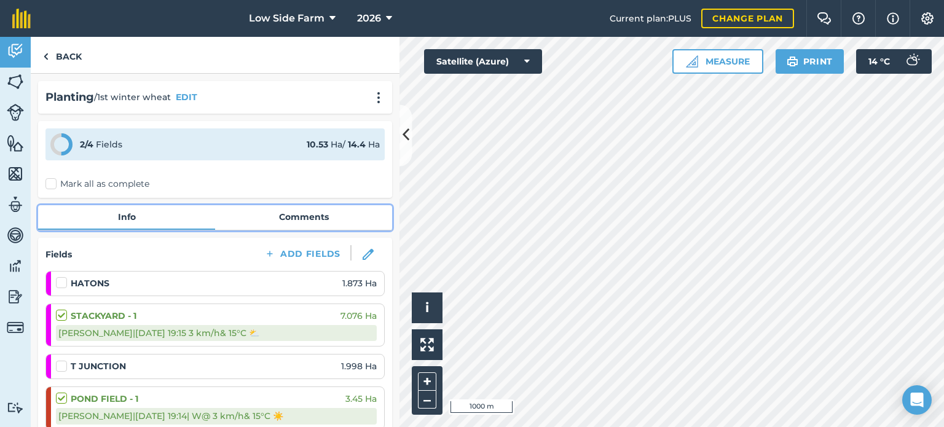
click at [289, 217] on link "Comments" at bounding box center [303, 216] width 177 height 23
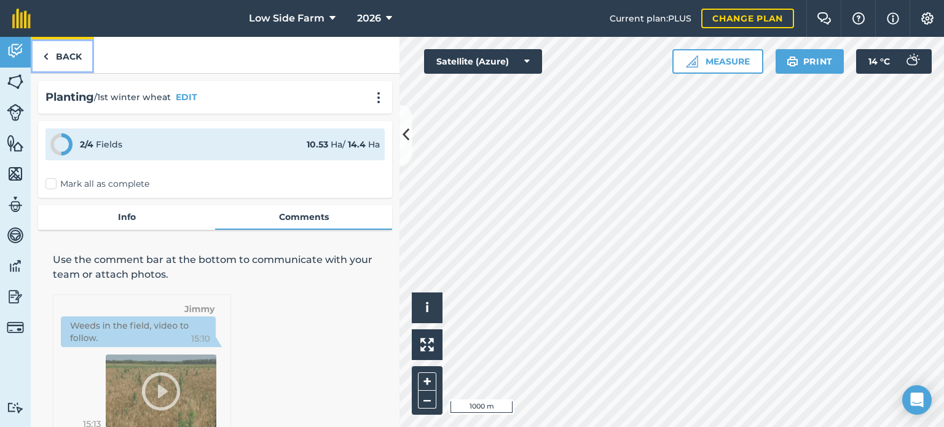
click at [61, 57] on link "Back" at bounding box center [62, 55] width 63 height 36
